Goal: Task Accomplishment & Management: Use online tool/utility

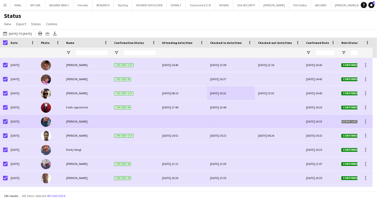
scroll to position [56, 0]
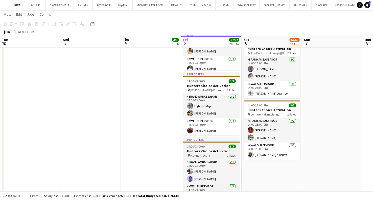
scroll to position [0, 148]
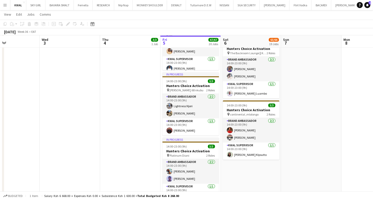
drag, startPoint x: 44, startPoint y: 154, endPoint x: 117, endPoint y: 153, distance: 73.6
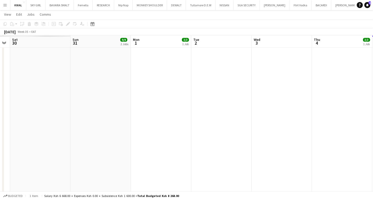
drag, startPoint x: 39, startPoint y: 136, endPoint x: 243, endPoint y: 151, distance: 205.3
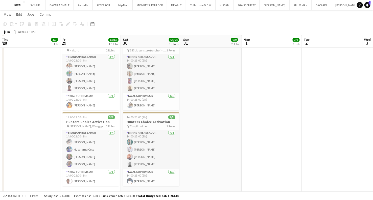
drag, startPoint x: 240, startPoint y: 174, endPoint x: 238, endPoint y: 174, distance: 2.9
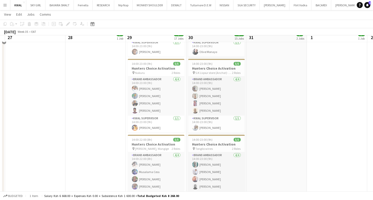
scroll to position [490, 0]
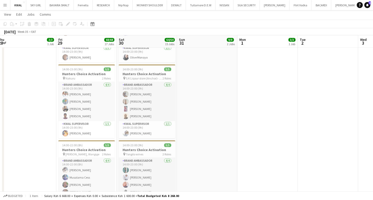
drag, startPoint x: 331, startPoint y: 156, endPoint x: 101, endPoint y: 133, distance: 231.9
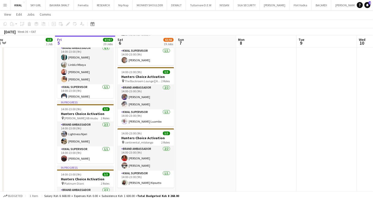
drag, startPoint x: 209, startPoint y: 144, endPoint x: 38, endPoint y: 109, distance: 174.1
